Goal: Task Accomplishment & Management: Complete application form

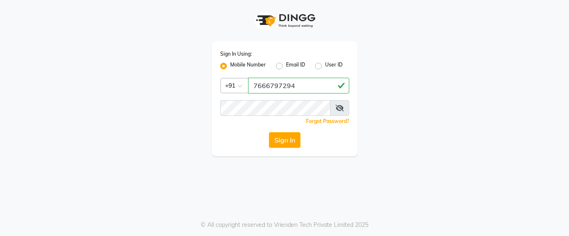
type input "7666797294"
click at [292, 144] on button "Sign In" at bounding box center [285, 140] width 32 height 16
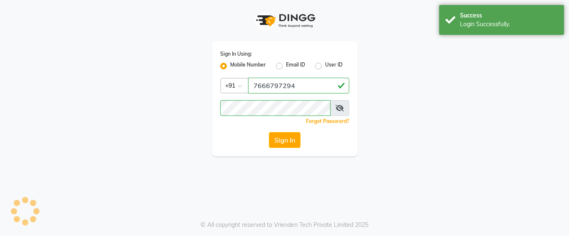
select select "service"
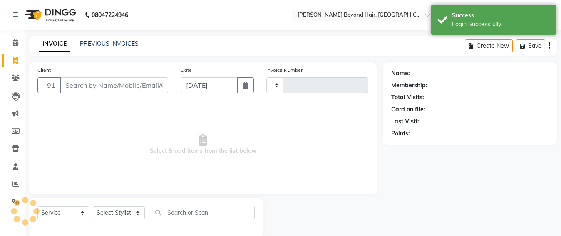
type input "6403"
select select "6357"
select select "en"
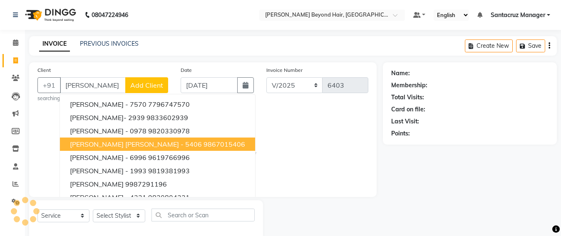
click at [142, 142] on span "[PERSON_NAME] [PERSON_NAME] - 5406" at bounding box center [136, 144] width 132 height 8
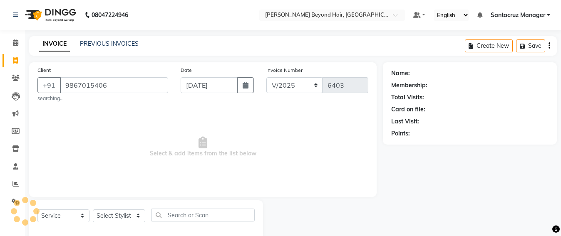
type input "9867015406"
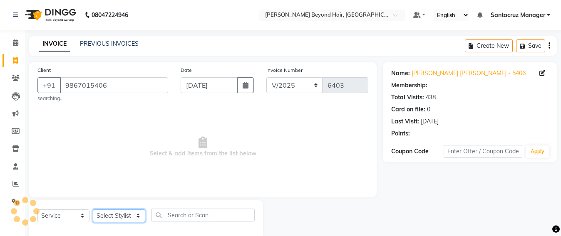
click at [116, 214] on select "Select Stylist Admin [PERSON_NAME] Sankat [PERSON_NAME] [PERSON_NAME] [PERSON_N…" at bounding box center [119, 216] width 52 height 13
select select "86876"
click at [93, 210] on select "Select Stylist Admin [PERSON_NAME] Sankat [PERSON_NAME] [PERSON_NAME] [PERSON_N…" at bounding box center [119, 216] width 52 height 13
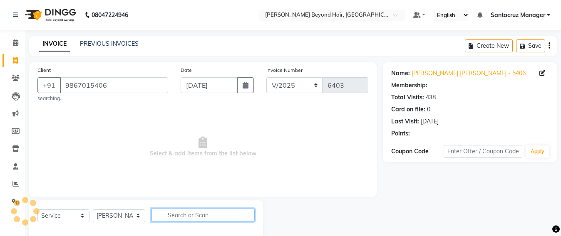
click at [171, 210] on input "text" at bounding box center [202, 215] width 103 height 13
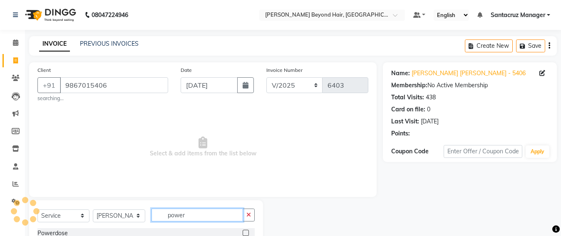
type input "power"
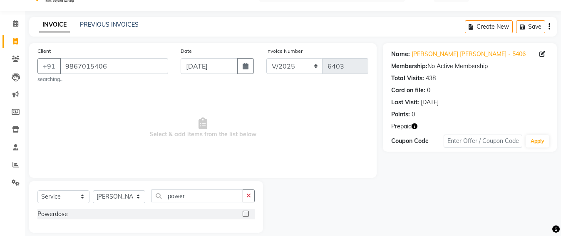
scroll to position [28, 0]
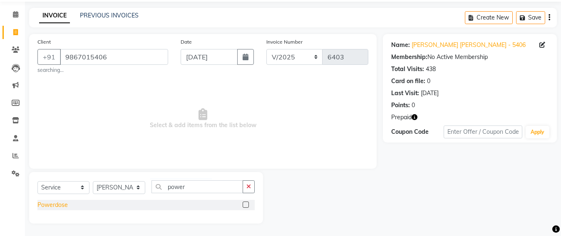
click at [52, 208] on div "Powerdose" at bounding box center [52, 205] width 30 height 9
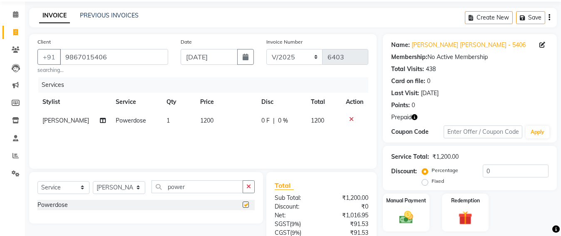
checkbox input "false"
click at [213, 122] on td "1200" at bounding box center [225, 121] width 61 height 19
select select "86876"
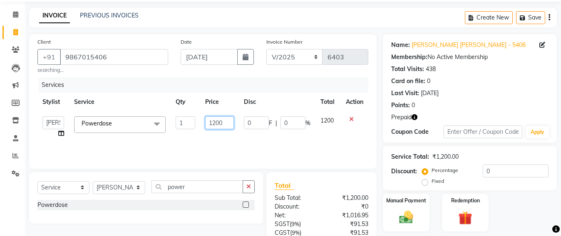
click at [226, 119] on input "1200" at bounding box center [219, 123] width 29 height 13
type input "1"
type input "1500"
click at [326, 139] on div "Services Stylist Service Qty Price Disc Total Action Admin [PERSON_NAME] Sankat…" at bounding box center [202, 118] width 331 height 83
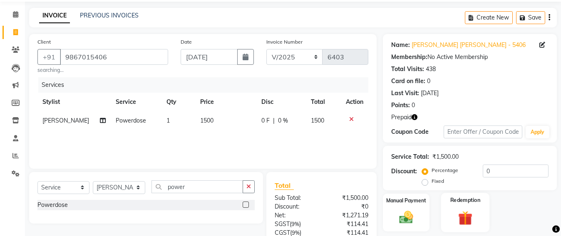
click at [473, 218] on img at bounding box center [465, 218] width 23 height 18
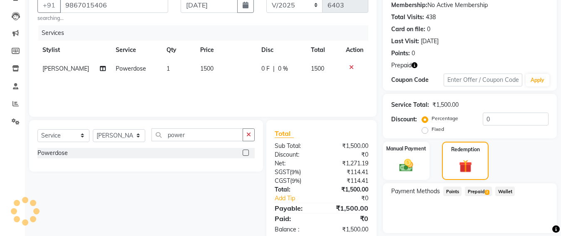
click at [479, 188] on span "Prepaid 2" at bounding box center [478, 192] width 27 height 10
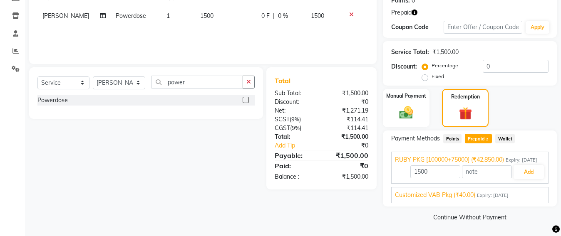
scroll to position [142, 0]
click at [537, 167] on button "Add" at bounding box center [528, 172] width 30 height 14
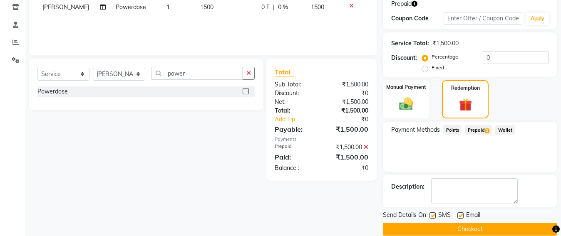
click at [469, 235] on button "Checkout" at bounding box center [470, 229] width 174 height 13
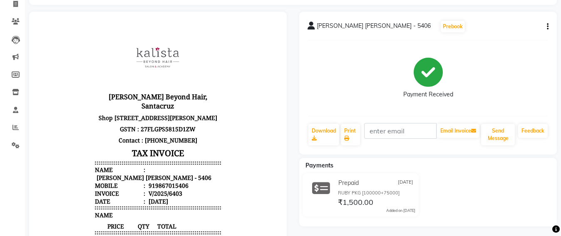
scroll to position [52, 0]
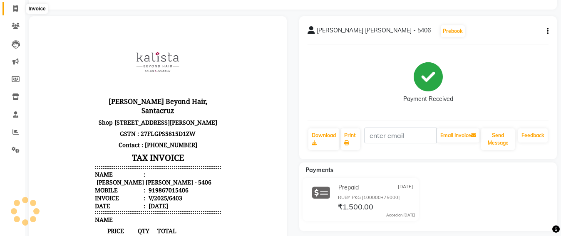
click at [10, 12] on span at bounding box center [15, 9] width 15 height 10
select select "service"
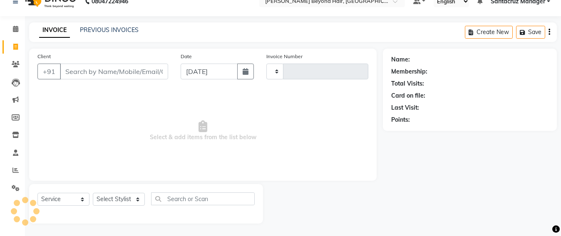
scroll to position [14, 0]
type input "88"
type input "6404"
select select "6357"
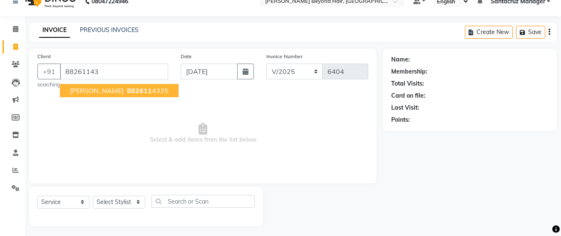
scroll to position [16, 0]
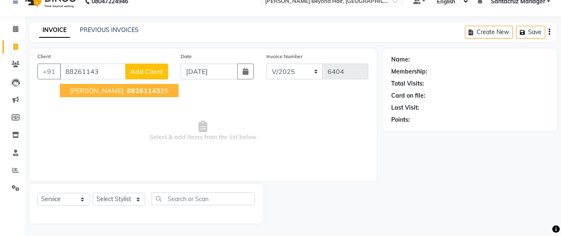
click at [127, 89] on span "88261143" at bounding box center [143, 91] width 33 height 8
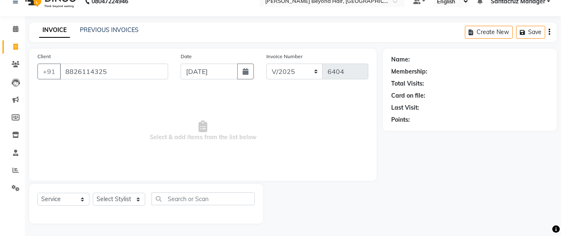
scroll to position [14, 0]
type input "8826114325"
click at [121, 203] on select "Select Stylist Admin [PERSON_NAME] Sankat [PERSON_NAME] [PERSON_NAME] [PERSON_N…" at bounding box center [119, 199] width 52 height 13
select select "47916"
click at [93, 193] on select "Select Stylist Admin [PERSON_NAME] Sankat [PERSON_NAME] [PERSON_NAME] [PERSON_N…" at bounding box center [119, 199] width 52 height 13
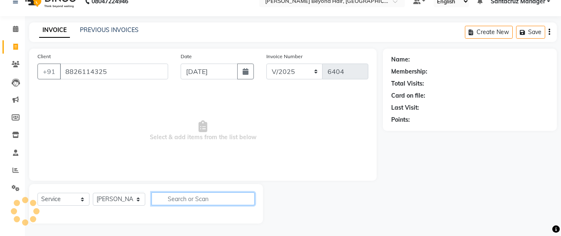
click at [168, 199] on input "text" at bounding box center [202, 199] width 103 height 13
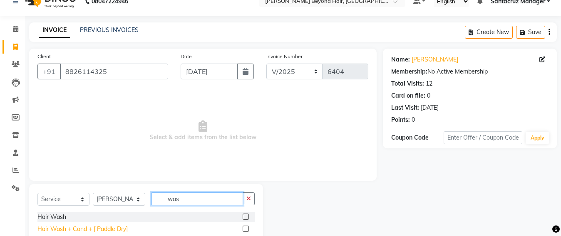
type input "was"
click at [106, 227] on div "Hair Wash + Cond + [ Paddle Dry]" at bounding box center [82, 229] width 90 height 9
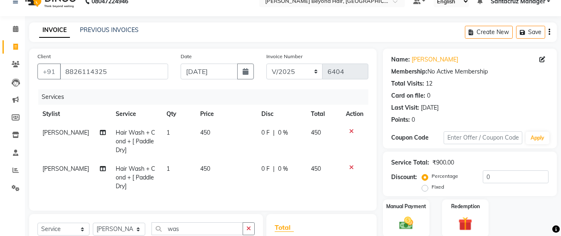
checkbox input "false"
click at [351, 165] on icon at bounding box center [351, 168] width 5 height 6
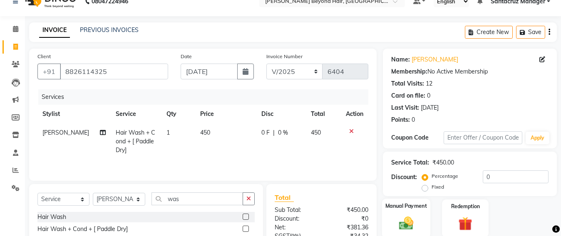
click at [407, 221] on img at bounding box center [405, 223] width 23 height 17
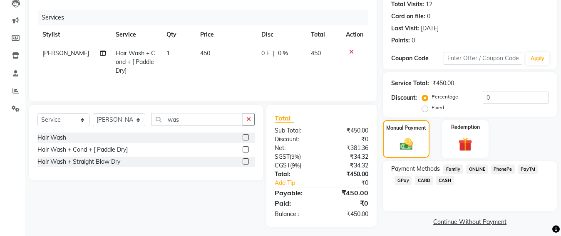
scroll to position [98, 0]
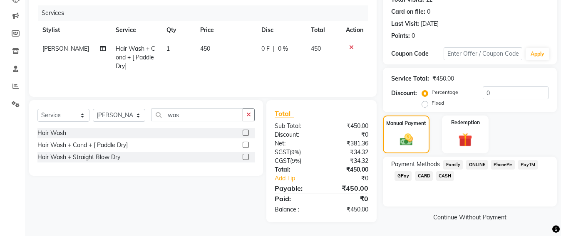
click at [401, 174] on span "GPay" at bounding box center [402, 176] width 17 height 10
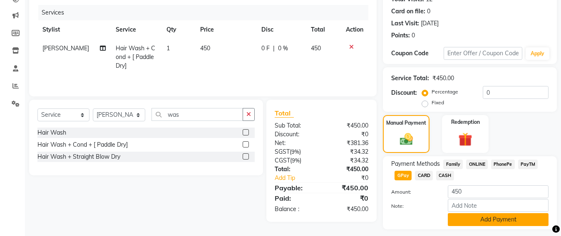
click at [511, 219] on button "Add Payment" at bounding box center [498, 219] width 101 height 13
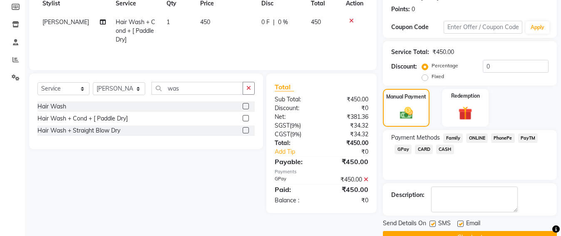
scroll to position [145, 0]
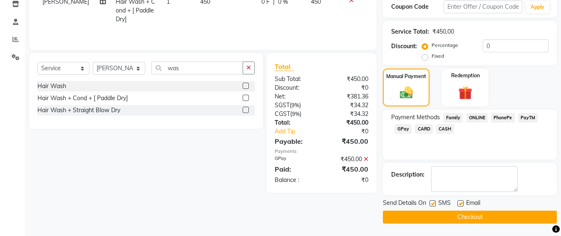
click at [469, 220] on button "Checkout" at bounding box center [470, 217] width 174 height 13
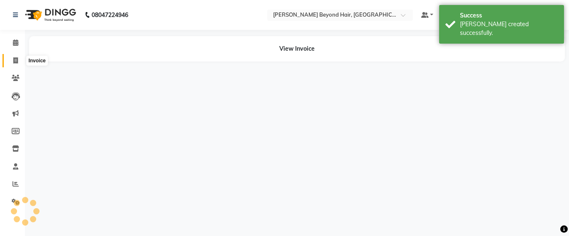
click at [12, 60] on span at bounding box center [15, 61] width 15 height 10
select select "service"
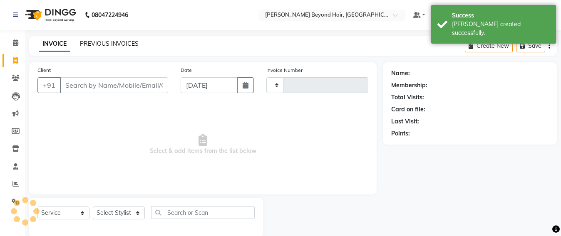
click at [113, 46] on link "PREVIOUS INVOICES" at bounding box center [109, 43] width 59 height 7
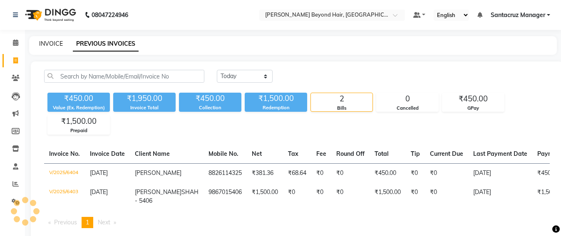
click at [48, 41] on link "INVOICE" at bounding box center [51, 43] width 24 height 7
select select "service"
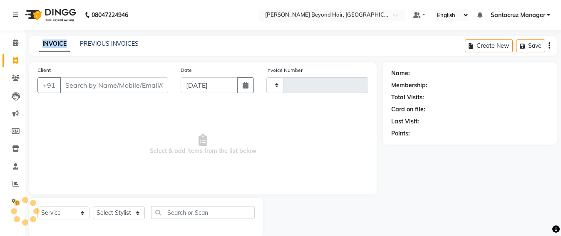
scroll to position [14, 0]
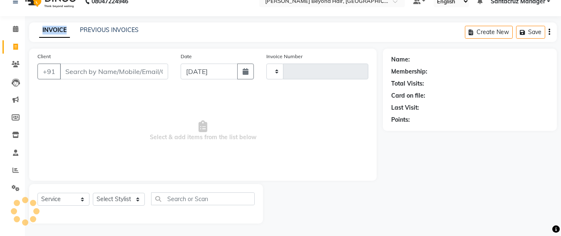
type input "6405"
select select "6357"
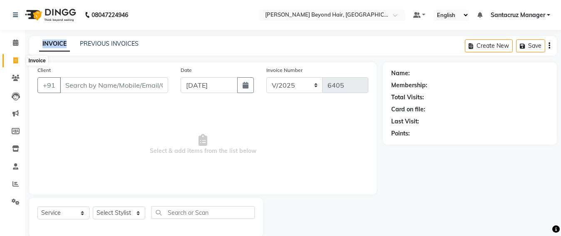
click at [12, 63] on span at bounding box center [15, 61] width 15 height 10
select select "service"
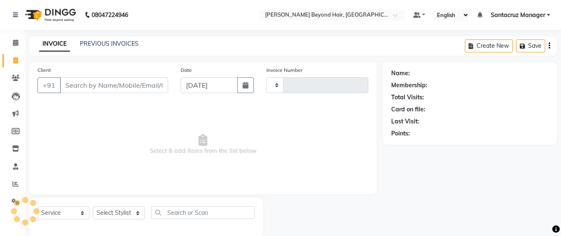
scroll to position [14, 0]
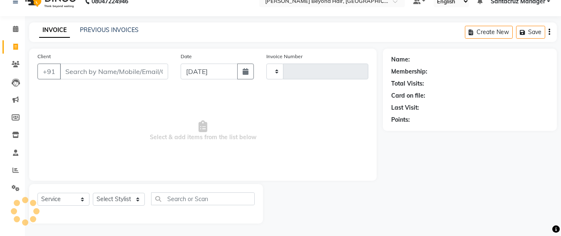
type input "6405"
select select "6357"
